Goal: Transaction & Acquisition: Book appointment/travel/reservation

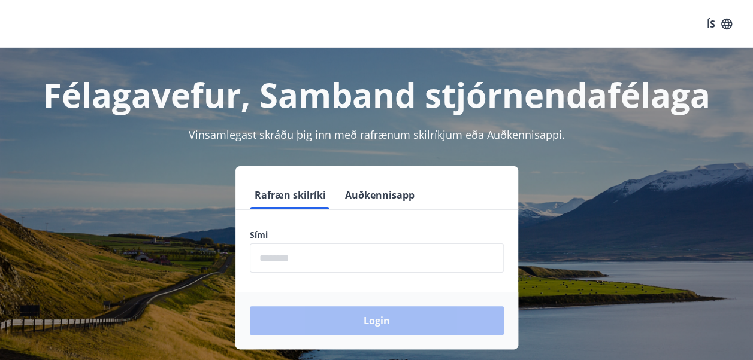
click at [400, 242] on div "Sími ​" at bounding box center [377, 251] width 254 height 44
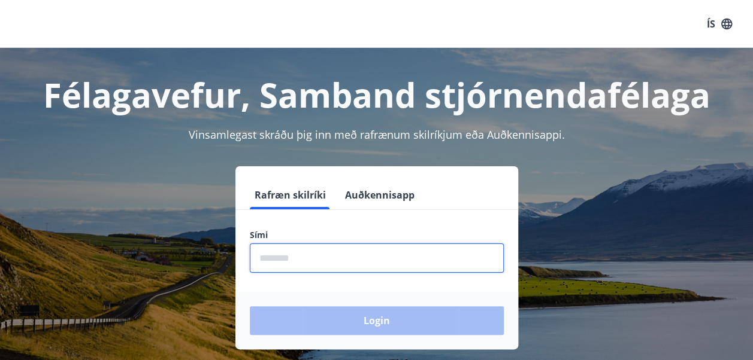
click at [384, 253] on input "phone" at bounding box center [377, 258] width 254 height 29
type input "********"
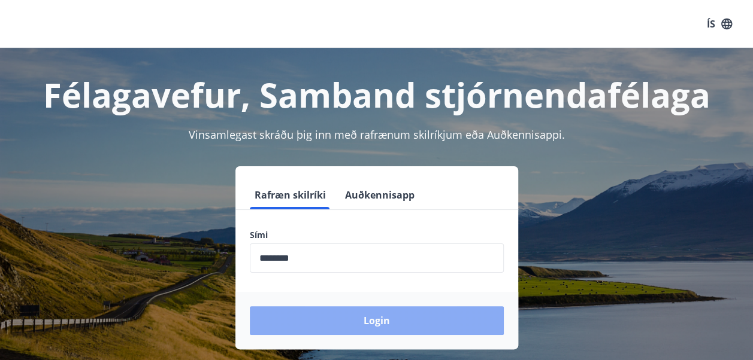
click at [348, 317] on button "Login" at bounding box center [377, 321] width 254 height 29
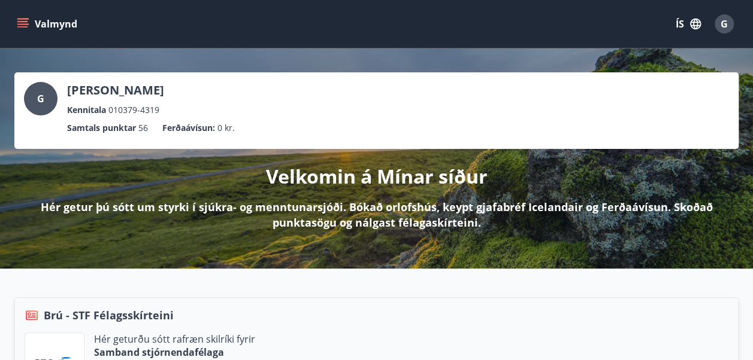
click at [22, 19] on icon "menu" at bounding box center [23, 19] width 13 height 1
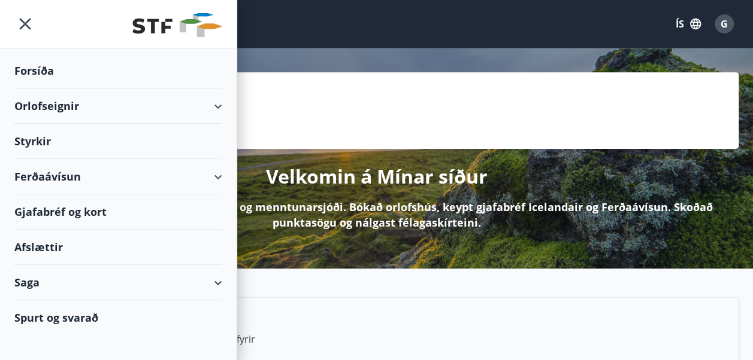
click at [81, 112] on div "Orlofseignir" at bounding box center [118, 106] width 208 height 35
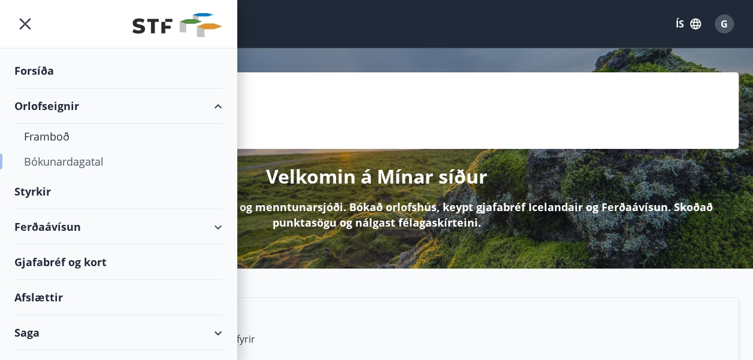
click at [59, 156] on div "Bókunardagatal" at bounding box center [118, 161] width 189 height 25
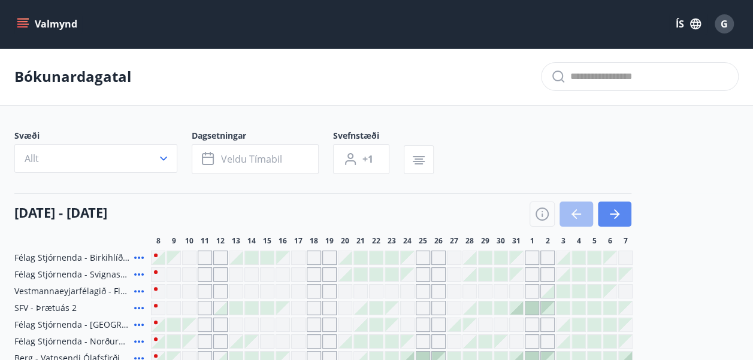
click at [625, 213] on button "button" at bounding box center [615, 214] width 34 height 25
drag, startPoint x: 625, startPoint y: 213, endPoint x: 291, endPoint y: 88, distance: 356.8
click at [625, 213] on button "button" at bounding box center [615, 214] width 34 height 25
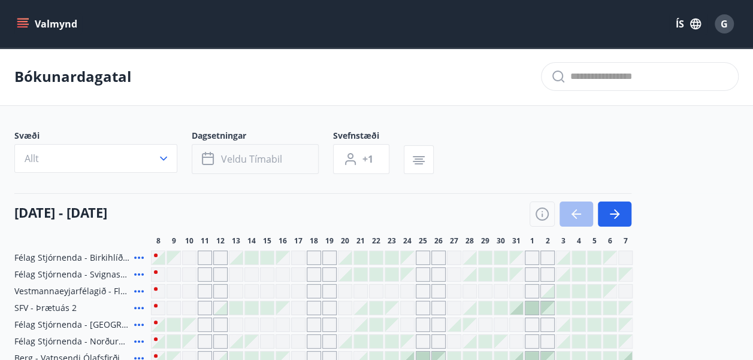
click at [613, 143] on div "Svæði Allt Dagsetningar Veldu tímabil Svefnstæði +1" at bounding box center [376, 154] width 724 height 49
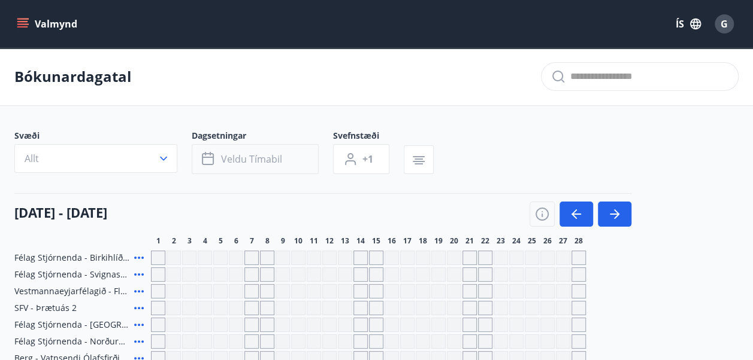
scroll to position [72, 0]
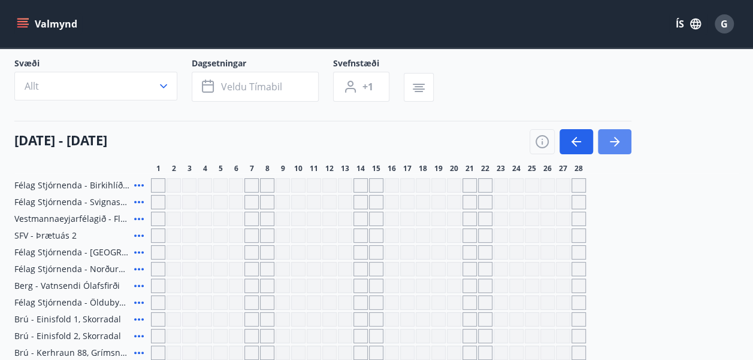
click at [613, 139] on icon "button" at bounding box center [614, 142] width 14 height 14
click at [568, 139] on button "button" at bounding box center [576, 141] width 34 height 25
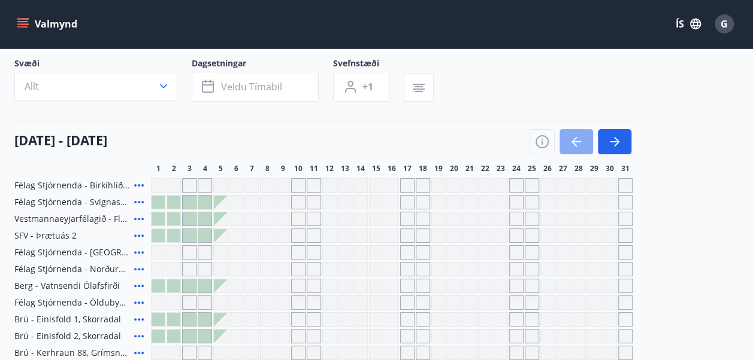
click at [568, 139] on button "button" at bounding box center [576, 141] width 34 height 25
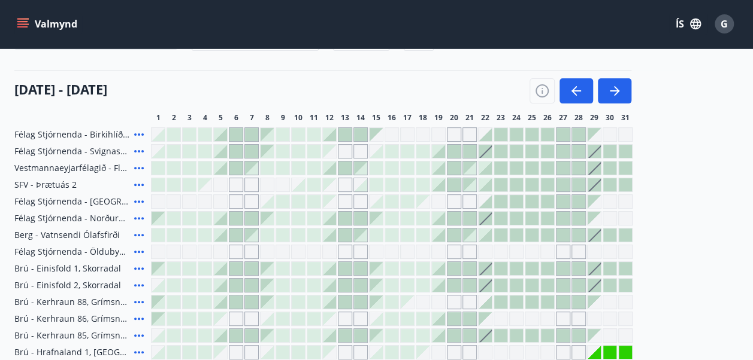
scroll to position [123, 0]
click at [140, 134] on icon at bounding box center [139, 135] width 14 height 14
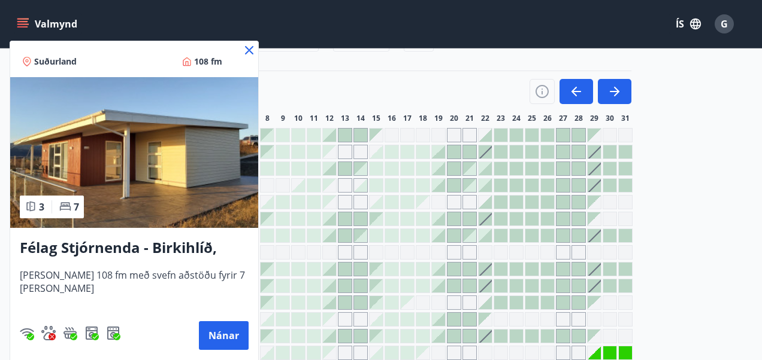
click at [245, 50] on icon at bounding box center [249, 50] width 14 height 14
click at [250, 47] on div "Valmynd ÍS G" at bounding box center [376, 24] width 753 height 48
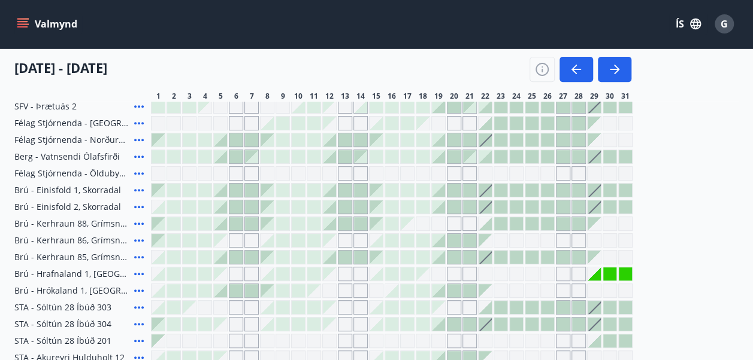
scroll to position [205, 0]
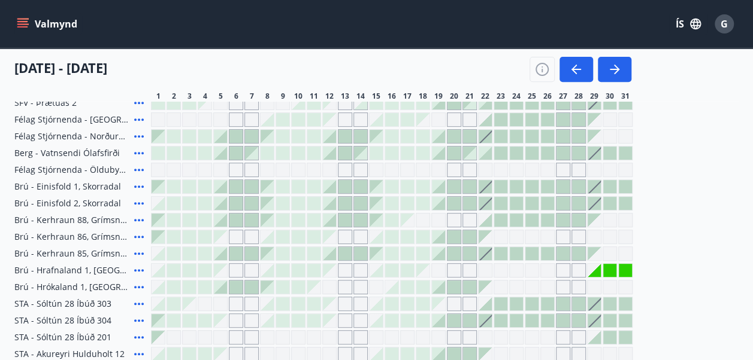
click at [142, 134] on icon at bounding box center [139, 136] width 14 height 14
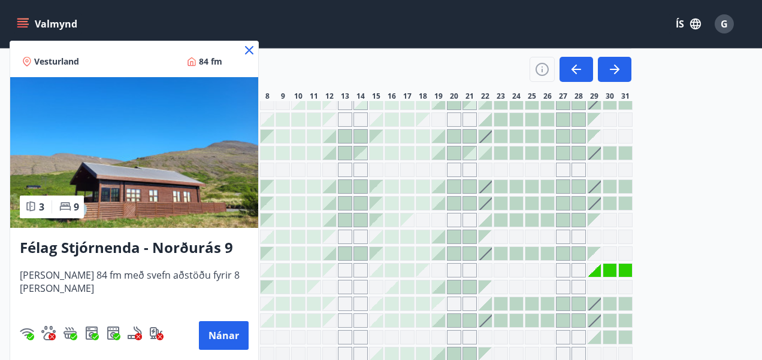
click at [245, 47] on icon at bounding box center [249, 50] width 8 height 8
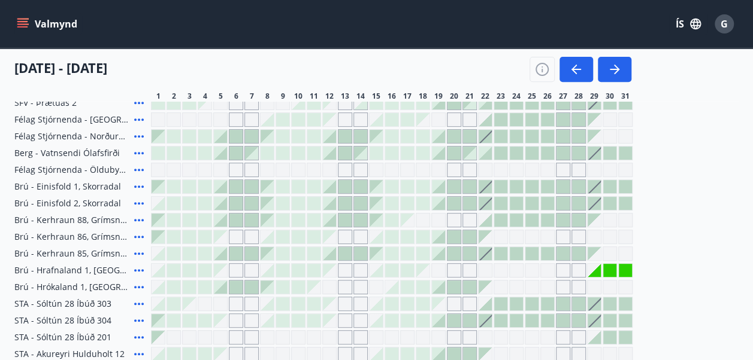
click at [139, 222] on icon at bounding box center [139, 220] width 14 height 14
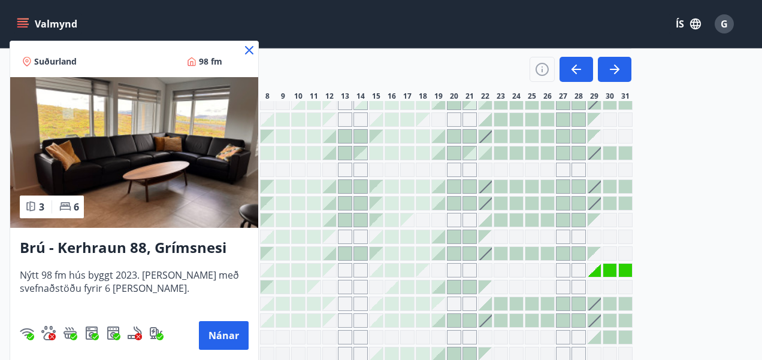
click at [247, 49] on icon at bounding box center [249, 50] width 8 height 8
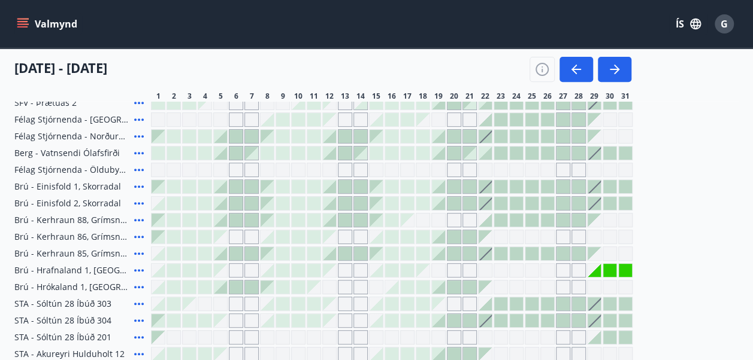
click at [138, 236] on icon at bounding box center [139, 237] width 10 height 2
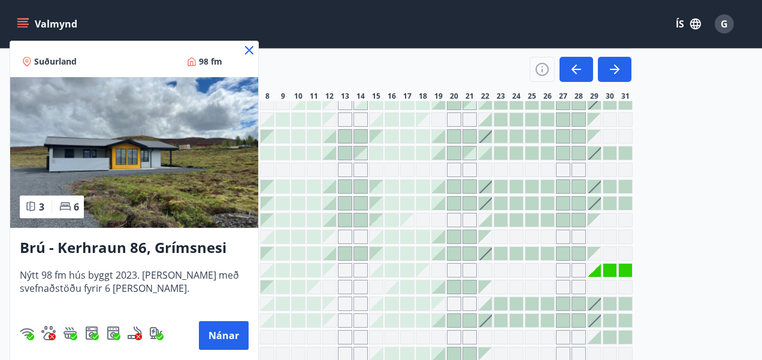
click at [245, 50] on icon at bounding box center [249, 50] width 14 height 14
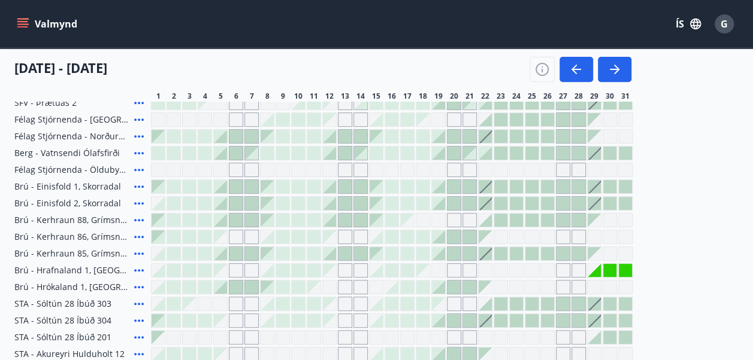
click at [141, 251] on icon at bounding box center [139, 254] width 14 height 14
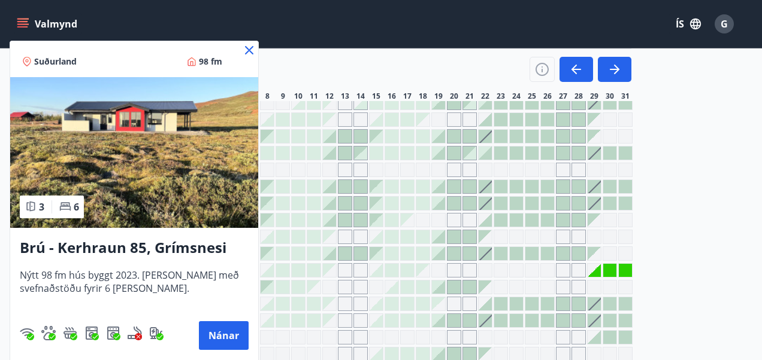
click at [246, 50] on icon at bounding box center [249, 50] width 14 height 14
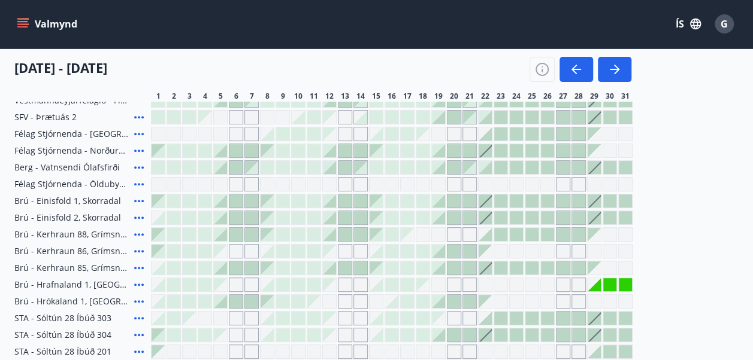
scroll to position [190, 0]
